Goal: Navigation & Orientation: Find specific page/section

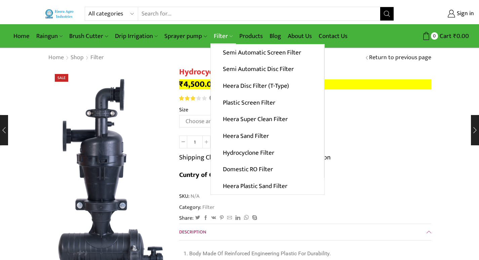
click at [216, 33] on link "Filter" at bounding box center [223, 36] width 26 height 16
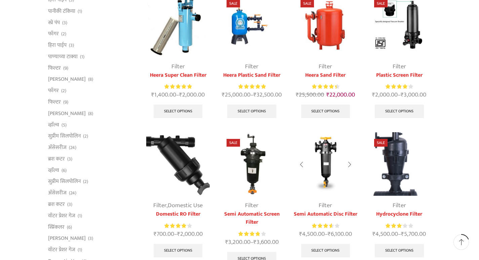
scroll to position [101, 0]
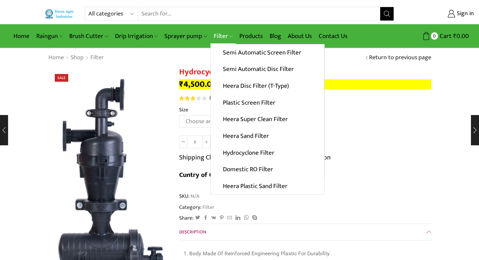
click at [217, 40] on link "Filter" at bounding box center [223, 36] width 26 height 16
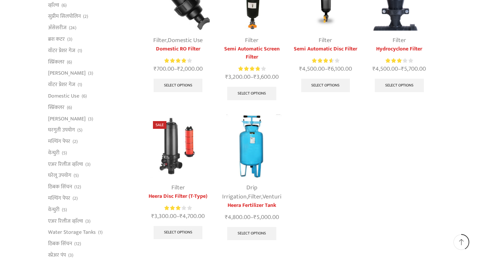
scroll to position [269, 0]
